Goal: Find specific page/section: Find specific page/section

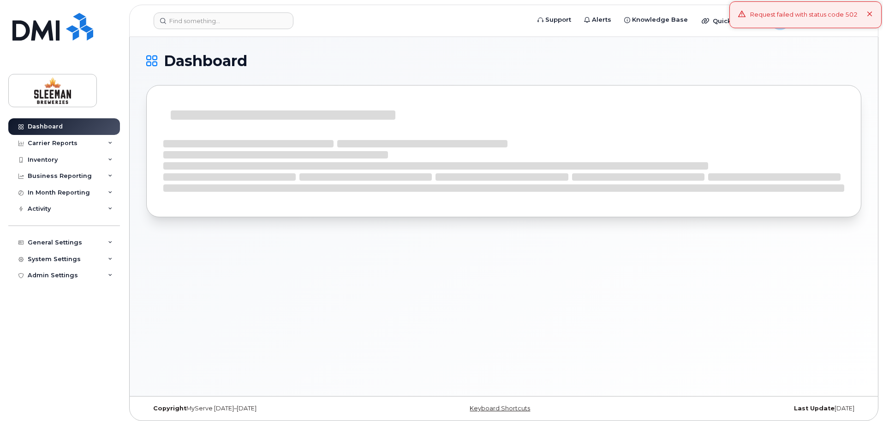
click at [867, 13] on icon at bounding box center [870, 15] width 6 height 6
click at [45, 157] on div "Inventory" at bounding box center [43, 159] width 30 height 7
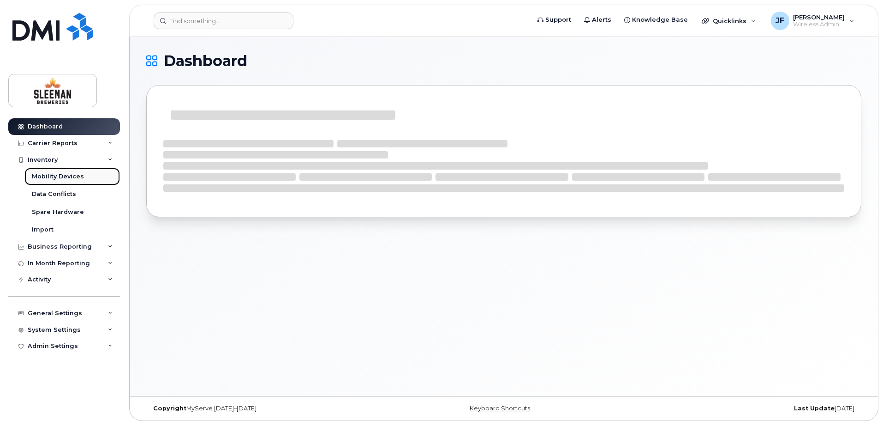
click at [49, 179] on div "Mobility Devices" at bounding box center [58, 176] width 52 height 8
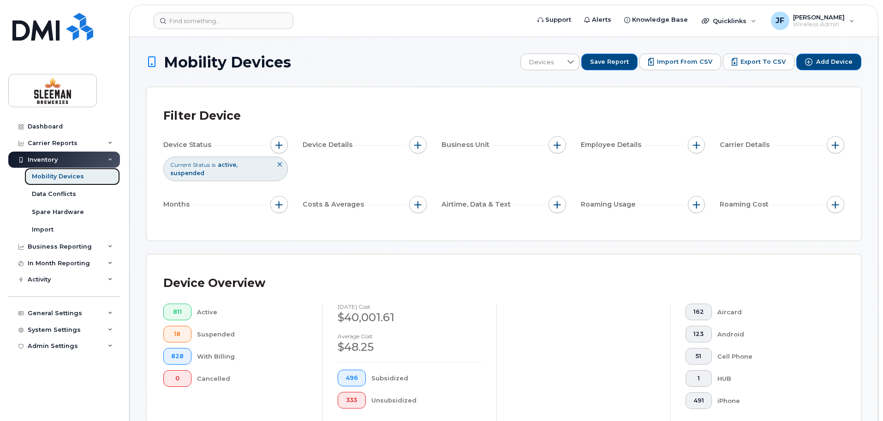
click at [60, 180] on div "Mobility Devices" at bounding box center [58, 176] width 52 height 8
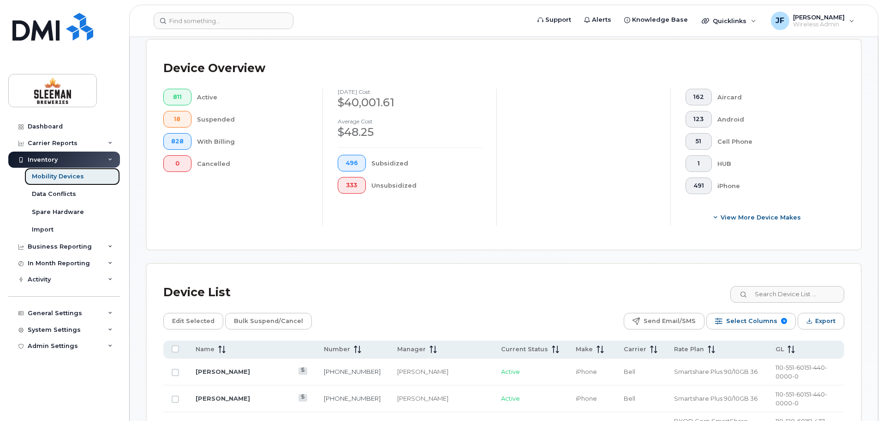
scroll to position [231, 0]
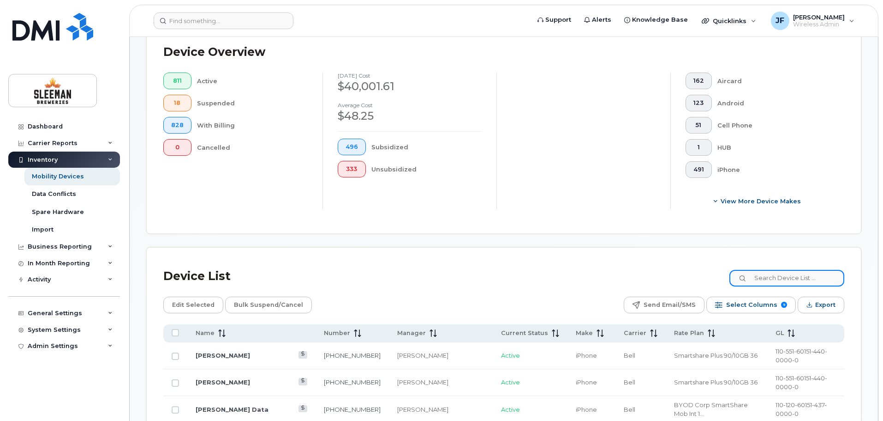
paste input "[PHONE_NUMBER]"
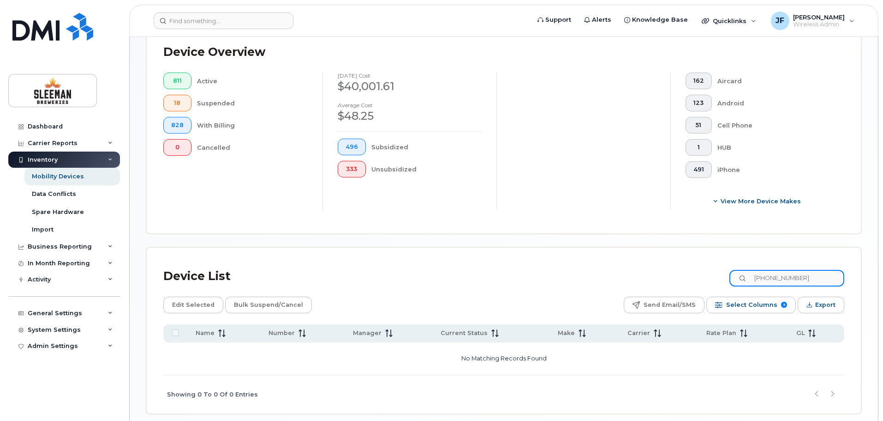
click at [793, 270] on input "[PHONE_NUMBER]" at bounding box center [787, 278] width 115 height 17
type input "2508836013"
click at [621, 264] on div "Device List 2508836013" at bounding box center [503, 276] width 681 height 24
click at [67, 178] on div "Mobility Devices" at bounding box center [58, 176] width 52 height 8
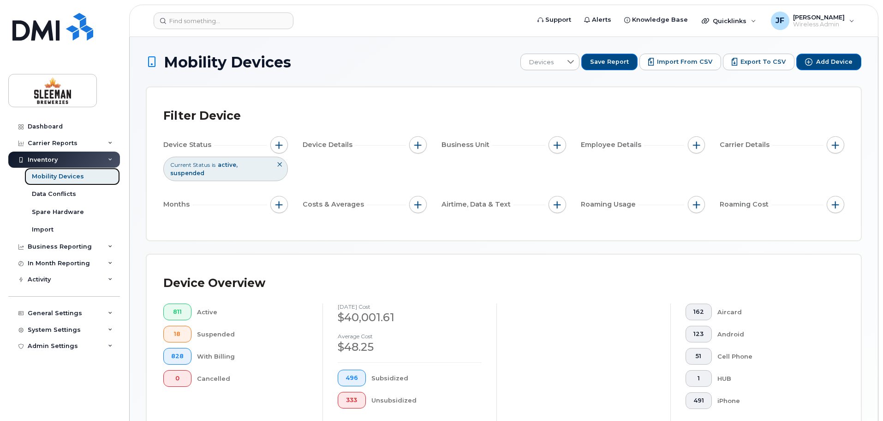
click at [67, 178] on div "Mobility Devices" at bounding box center [58, 176] width 52 height 8
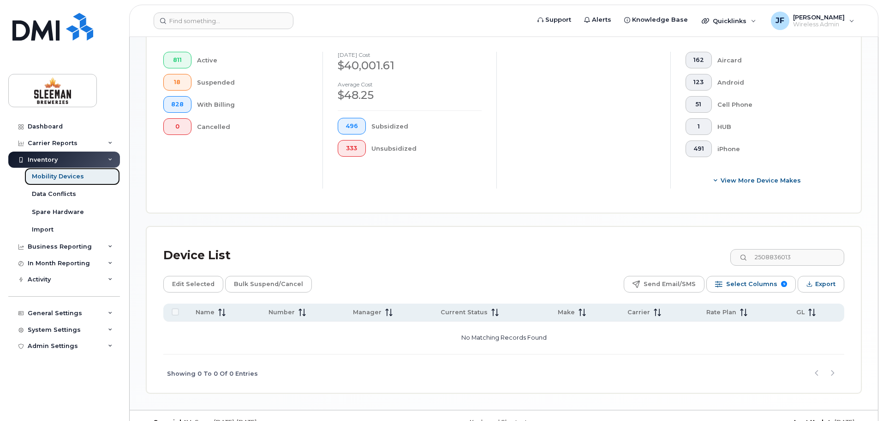
scroll to position [262, 0]
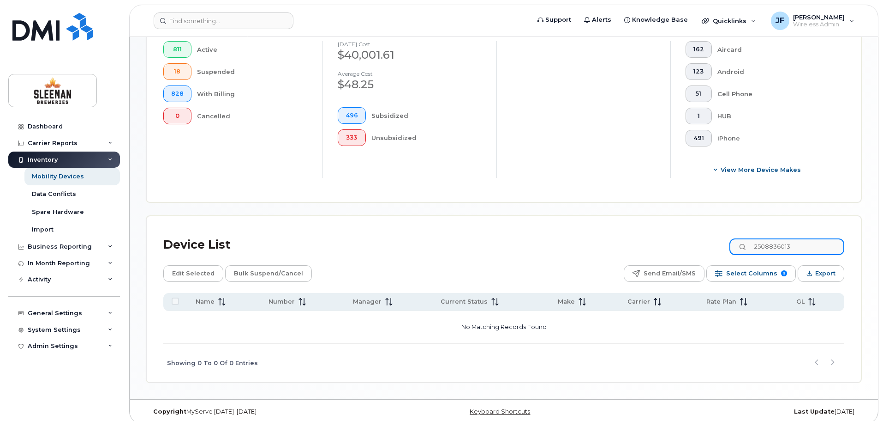
click at [829, 241] on input "2508836013" at bounding box center [787, 246] width 115 height 17
drag, startPoint x: 821, startPoint y: 238, endPoint x: 691, endPoint y: 251, distance: 130.3
click at [695, 241] on div "Device List 2508836013" at bounding box center [503, 245] width 681 height 24
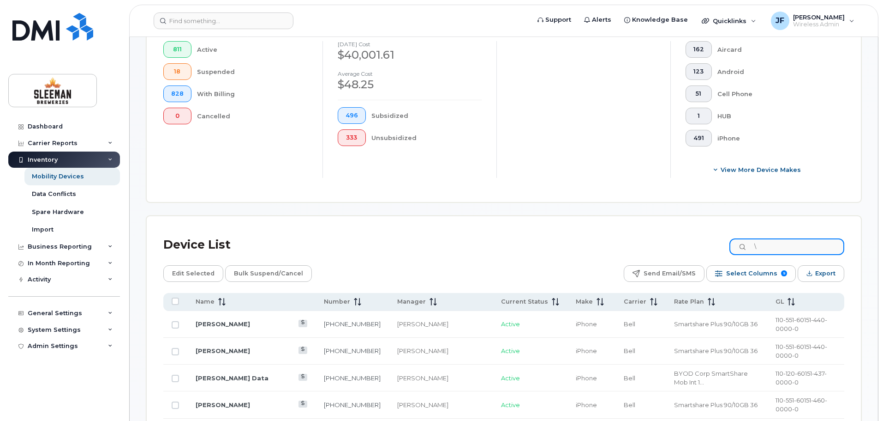
type input "\"
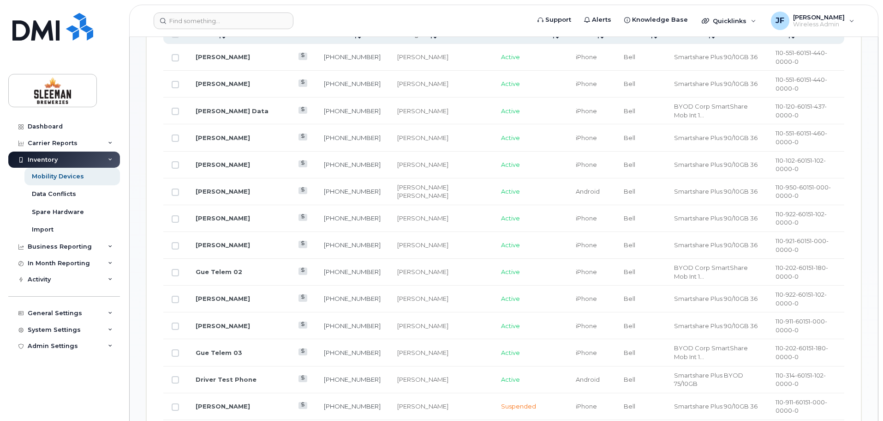
scroll to position [539, 0]
